Goal: Task Accomplishment & Management: Manage account settings

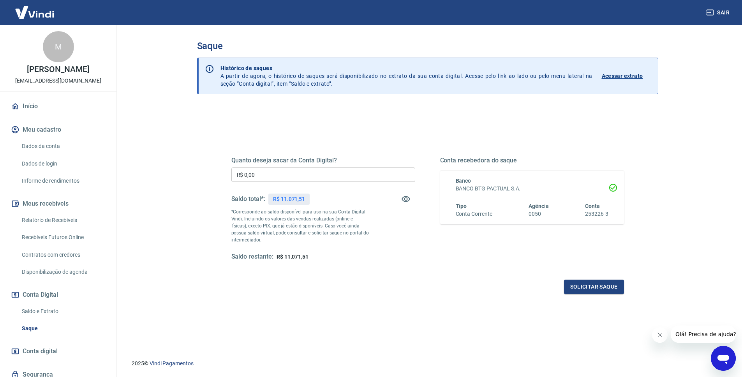
click at [283, 174] on input "R$ 0,00" at bounding box center [323, 175] width 184 height 14
type input "R$ 11.071,51"
click at [589, 286] on button "Solicitar saque" at bounding box center [594, 287] width 60 height 14
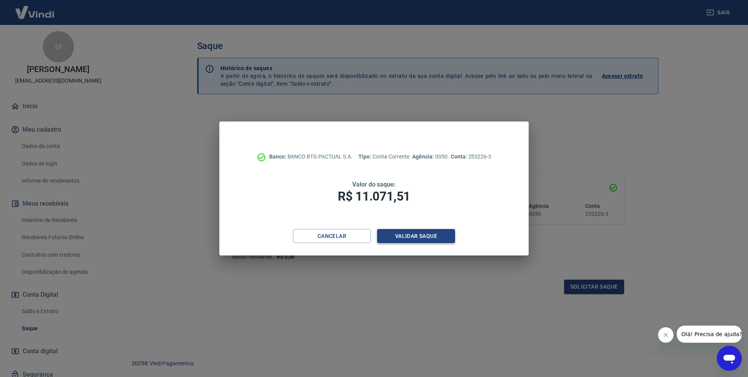
click at [433, 233] on button "Validar saque" at bounding box center [416, 236] width 78 height 14
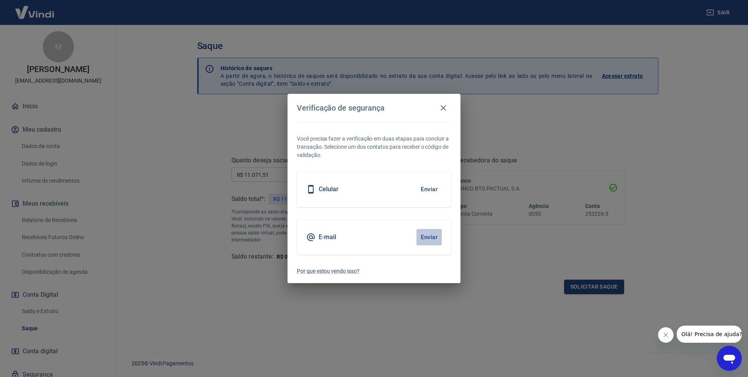
click at [437, 235] on button "Enviar" at bounding box center [429, 237] width 25 height 16
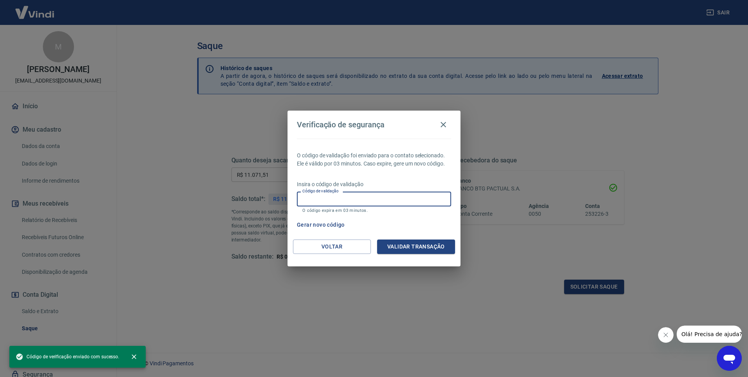
click at [383, 199] on input "Código de validação" at bounding box center [374, 199] width 154 height 14
paste input "542158"
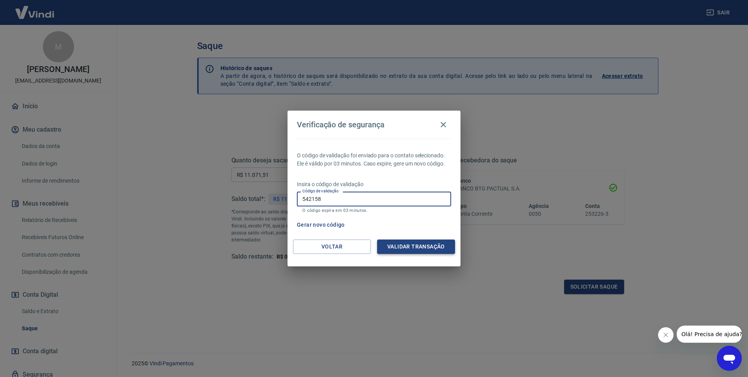
type input "542158"
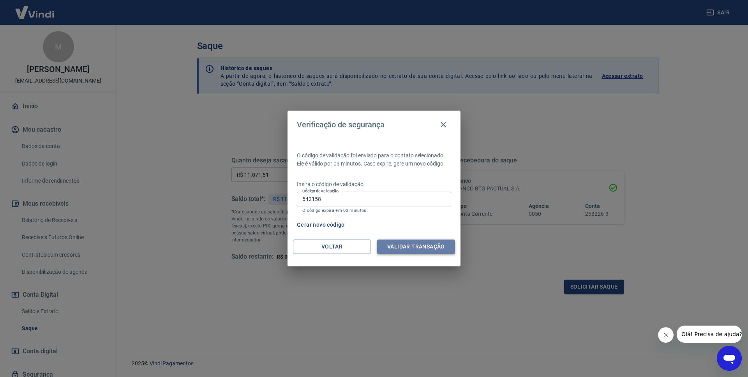
click at [416, 246] on button "Validar transação" at bounding box center [416, 247] width 78 height 14
